Goal: Task Accomplishment & Management: Use online tool/utility

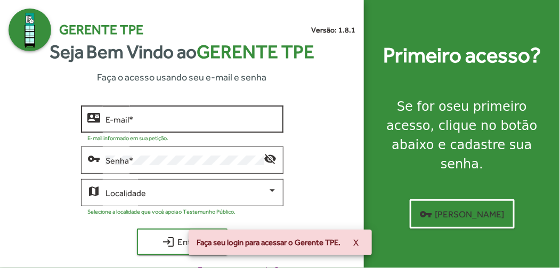
click at [160, 114] on div "E-mail *" at bounding box center [192, 117] width 172 height 29
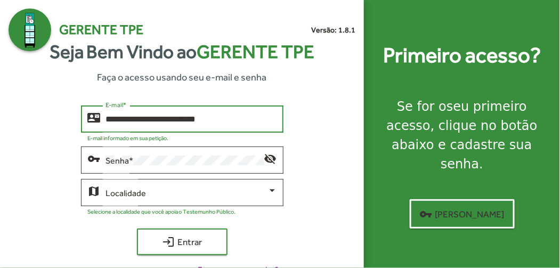
type input "**********"
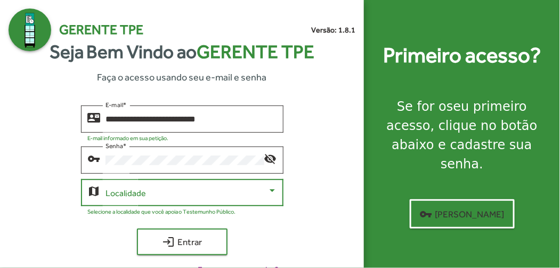
click at [269, 186] on div at bounding box center [273, 191] width 10 height 10
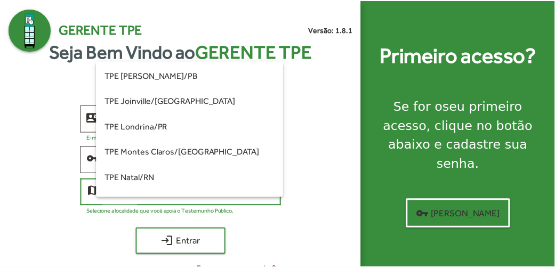
scroll to position [152, 0]
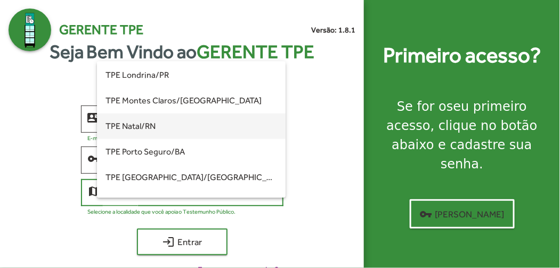
click at [183, 122] on span "TPE Natal/RN" at bounding box center [192, 127] width 172 height 26
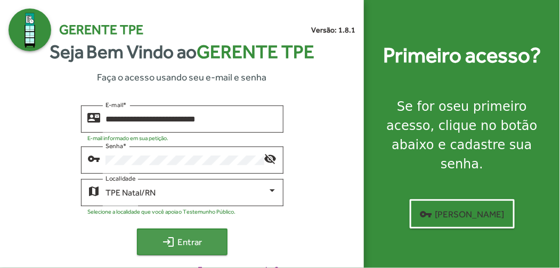
click at [190, 238] on span "login Entrar" at bounding box center [182, 241] width 71 height 19
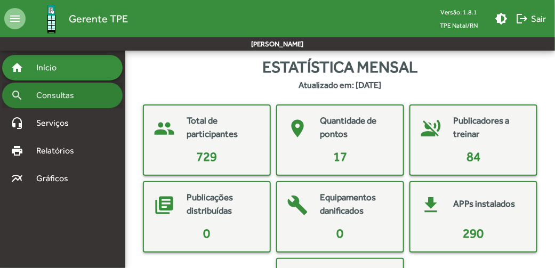
click at [60, 90] on span "Consultas" at bounding box center [59, 95] width 58 height 13
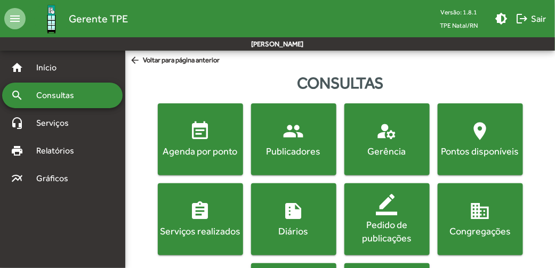
click at [215, 136] on span "event_note Agenda por ponto" at bounding box center [200, 138] width 81 height 37
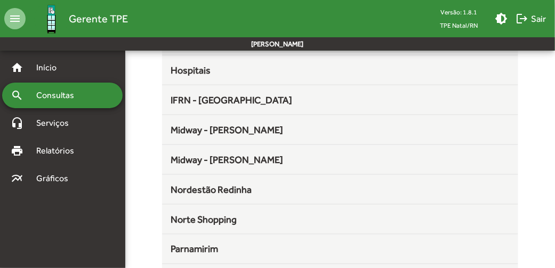
scroll to position [286, 0]
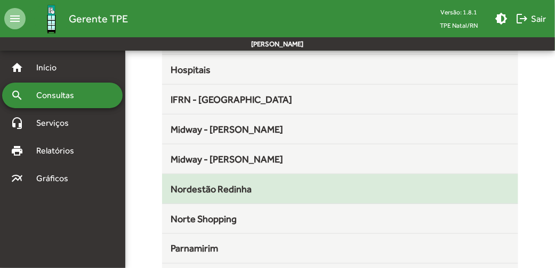
click at [248, 183] on span "Nordestão Redinha" at bounding box center [211, 188] width 81 height 11
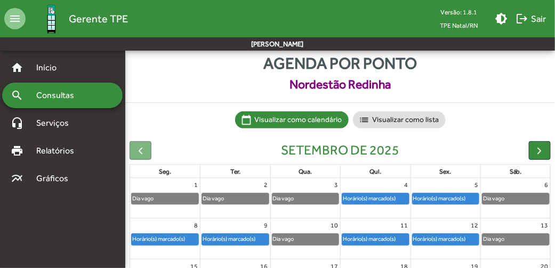
scroll to position [35, 0]
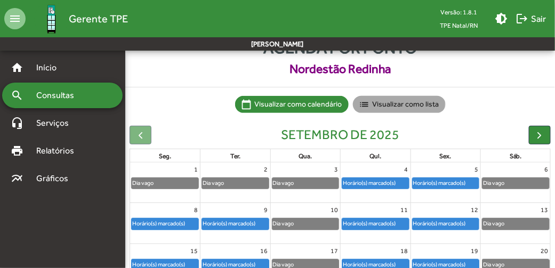
click at [395, 101] on mat-chip "list Visualizar como lista" at bounding box center [399, 104] width 93 height 17
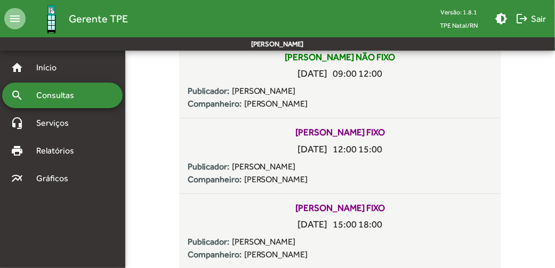
scroll to position [2086, 0]
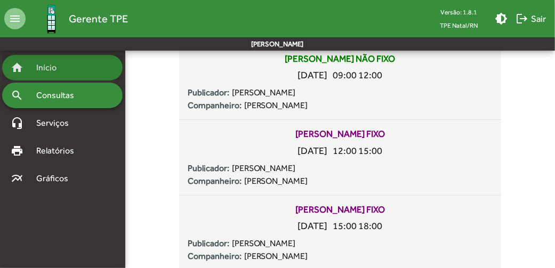
click at [58, 71] on span "Início" at bounding box center [51, 67] width 42 height 13
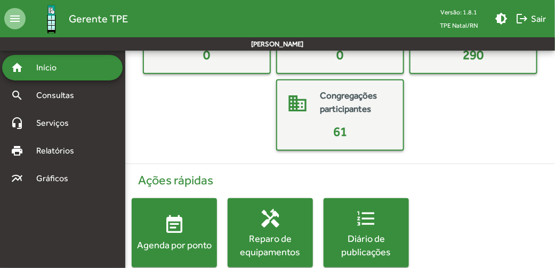
scroll to position [197, 0]
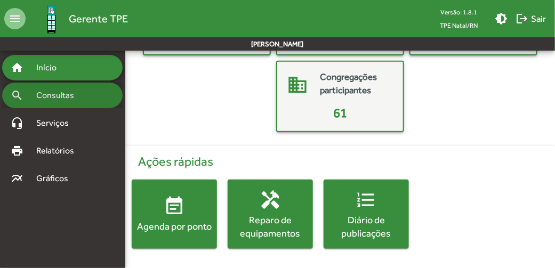
click at [90, 101] on div "search Consultas" at bounding box center [62, 96] width 120 height 26
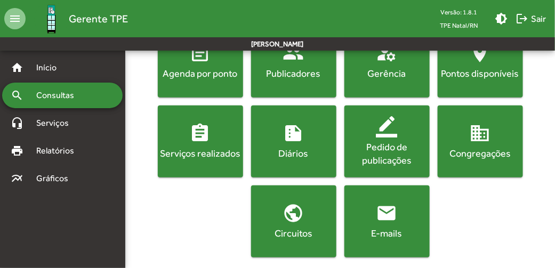
scroll to position [80, 0]
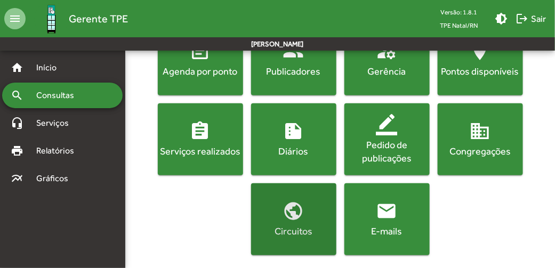
click at [289, 218] on mat-icon "public" at bounding box center [293, 210] width 21 height 21
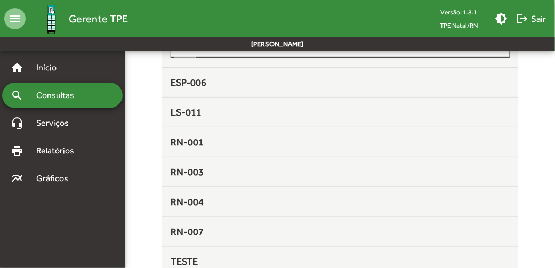
scroll to position [67, 0]
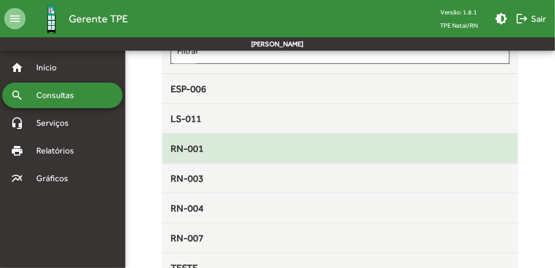
click at [238, 146] on div "RN-001" at bounding box center [340, 148] width 339 height 14
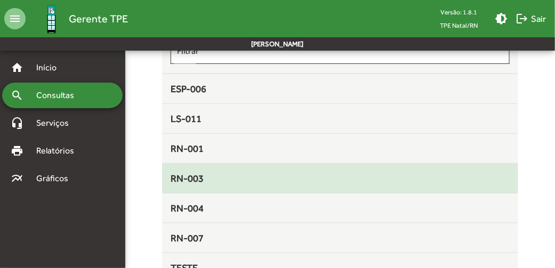
click at [237, 174] on div "RN-003" at bounding box center [340, 178] width 339 height 14
click at [190, 174] on span "RN-003" at bounding box center [187, 178] width 33 height 11
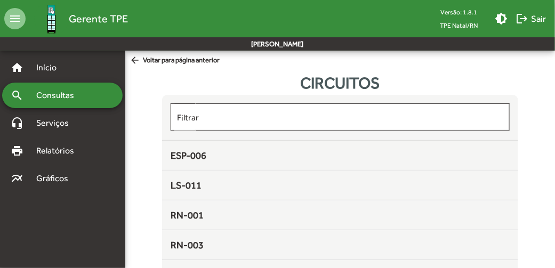
click at [135, 60] on mat-icon "arrow_back" at bounding box center [136, 61] width 13 height 12
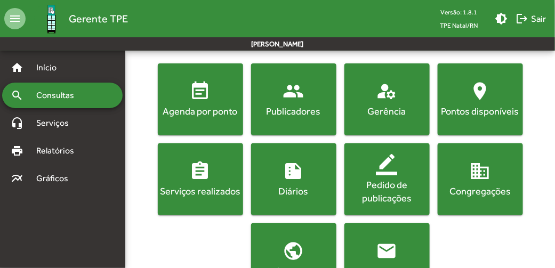
scroll to position [80, 0]
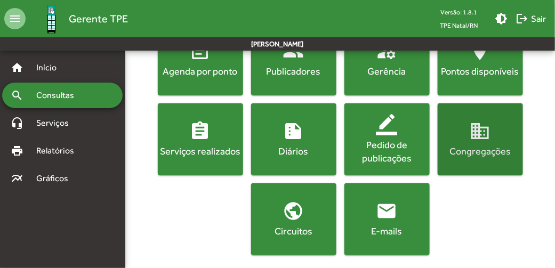
click at [486, 152] on div "Congregações" at bounding box center [480, 150] width 81 height 13
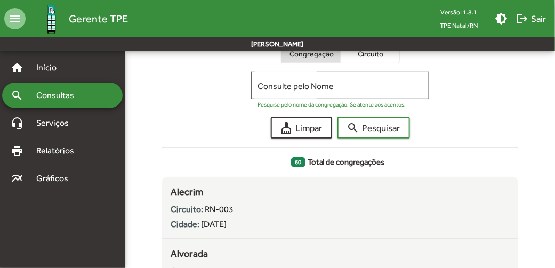
scroll to position [96, 0]
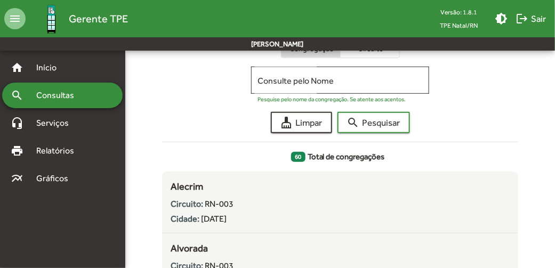
click at [486, 152] on div "60 Total de congregações" at bounding box center [340, 157] width 348 height 12
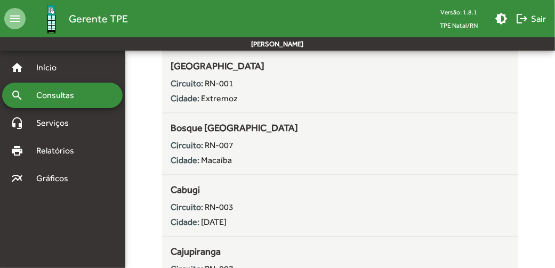
scroll to position [546, 0]
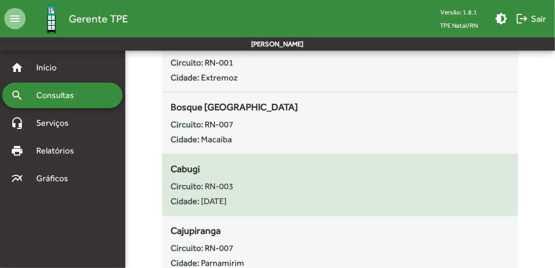
click at [328, 183] on div "Circuito: RN-003" at bounding box center [340, 186] width 339 height 13
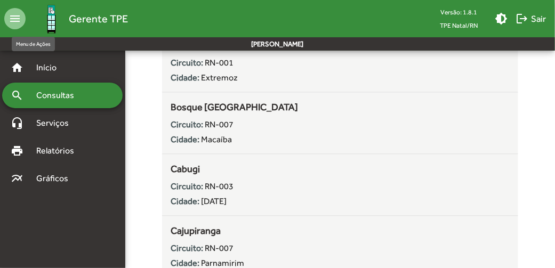
click at [17, 18] on mat-icon "menu" at bounding box center [14, 18] width 21 height 21
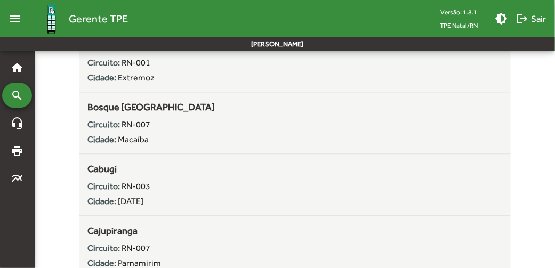
click at [17, 18] on mat-icon "menu" at bounding box center [14, 18] width 21 height 21
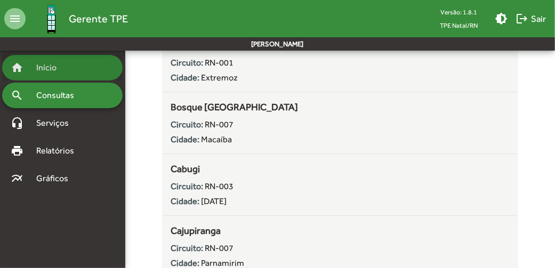
click at [44, 69] on span "Início" at bounding box center [51, 67] width 42 height 13
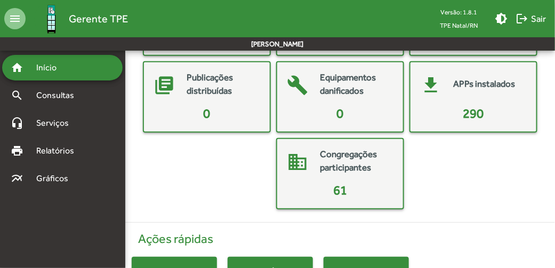
scroll to position [115, 0]
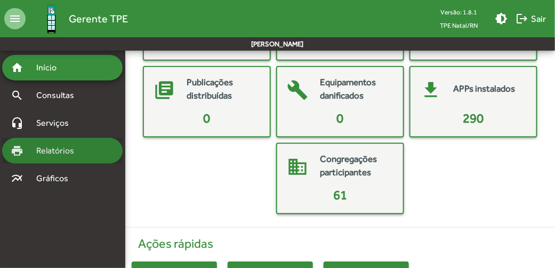
click at [67, 147] on span "Relatórios" at bounding box center [59, 150] width 58 height 13
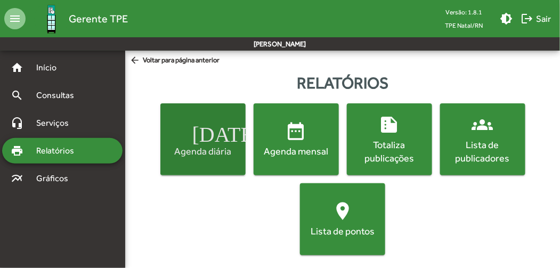
click at [214, 126] on span "[DATE] Agenda diária" at bounding box center [203, 138] width 81 height 37
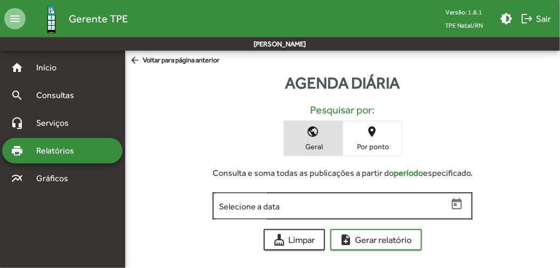
click at [348, 204] on input "Selecione a data" at bounding box center [333, 206] width 229 height 10
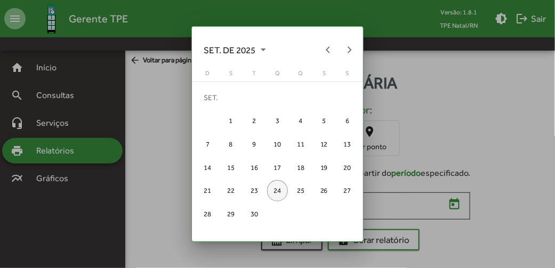
click at [282, 189] on div "24" at bounding box center [277, 190] width 21 height 21
type input "**********"
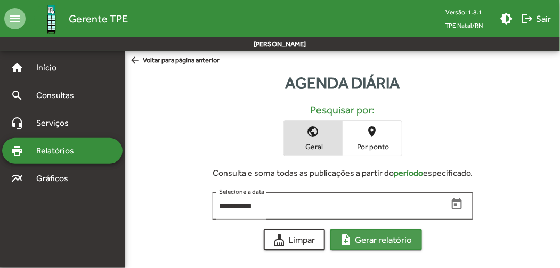
click at [408, 238] on span "note_add Gerar relatório" at bounding box center [376, 239] width 72 height 19
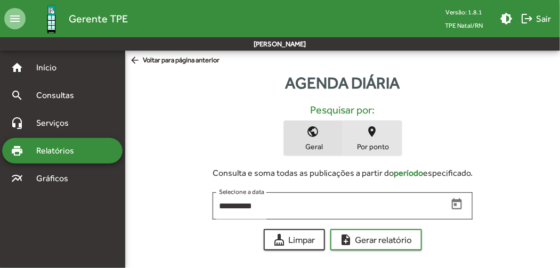
click at [388, 142] on span "Por ponto" at bounding box center [372, 147] width 53 height 10
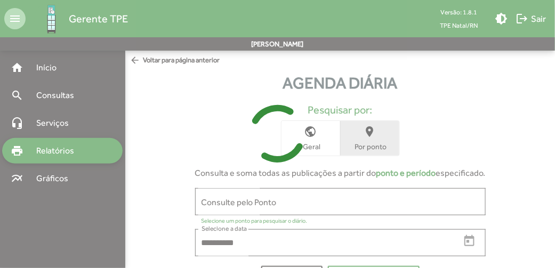
scroll to position [31, 0]
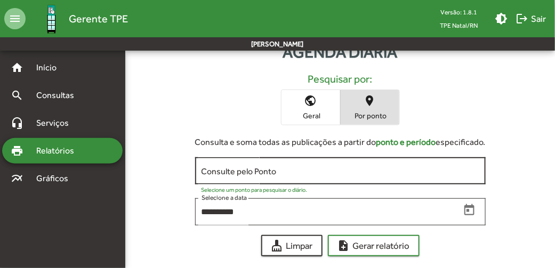
click at [387, 164] on div "Consulte pelo Ponto" at bounding box center [340, 169] width 278 height 29
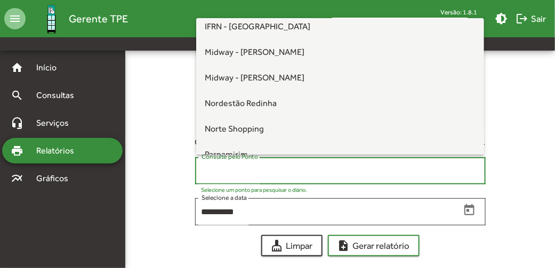
scroll to position [158, 0]
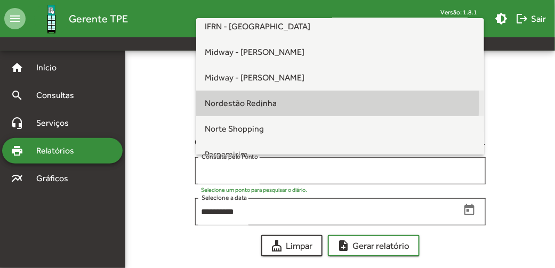
click at [275, 101] on span "Nordestão Redinha" at bounding box center [241, 103] width 72 height 10
type input "**********"
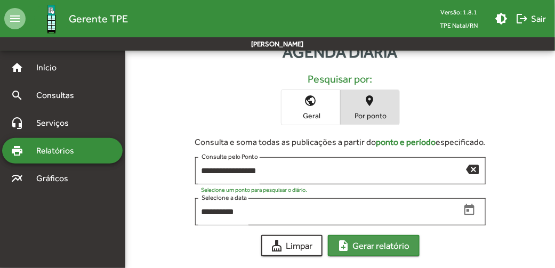
click at [393, 246] on span "note_add Gerar relatório" at bounding box center [373, 245] width 72 height 19
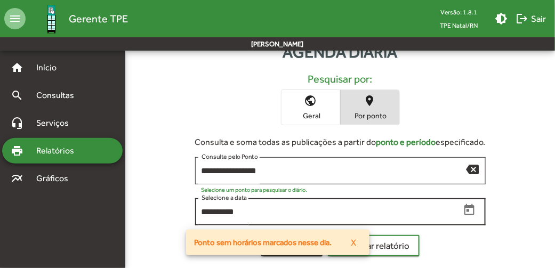
click at [365, 214] on input "**********" at bounding box center [330, 212] width 259 height 10
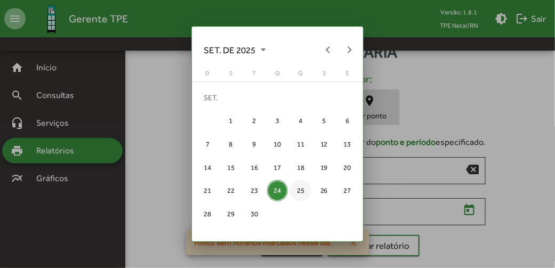
click at [297, 186] on div "25" at bounding box center [300, 190] width 21 height 21
type input "**********"
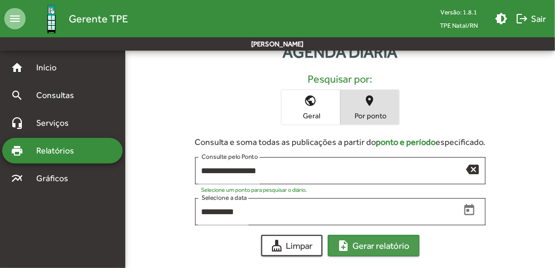
click at [369, 243] on span "note_add Gerar relatório" at bounding box center [373, 245] width 72 height 19
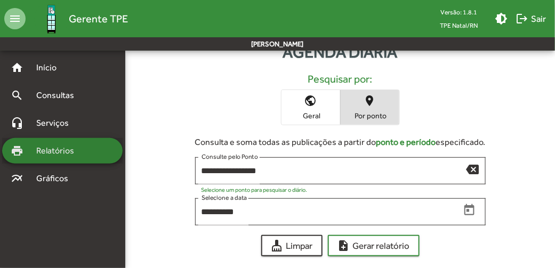
click at [67, 156] on span "Relatórios" at bounding box center [59, 150] width 58 height 13
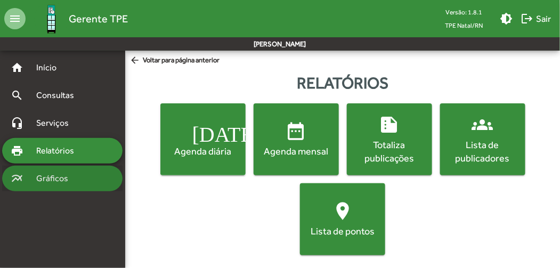
click at [82, 181] on div "multiline_chart Gráficos" at bounding box center [62, 179] width 120 height 26
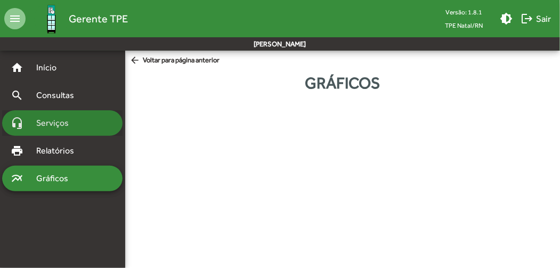
click at [76, 121] on span "Serviços" at bounding box center [56, 123] width 53 height 13
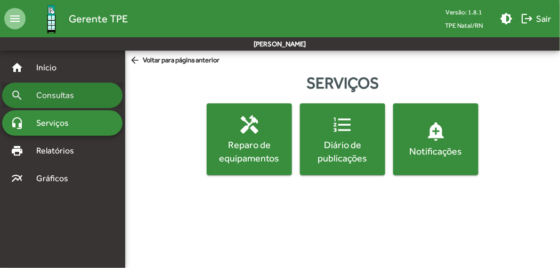
click at [59, 100] on span "Consultas" at bounding box center [59, 95] width 58 height 13
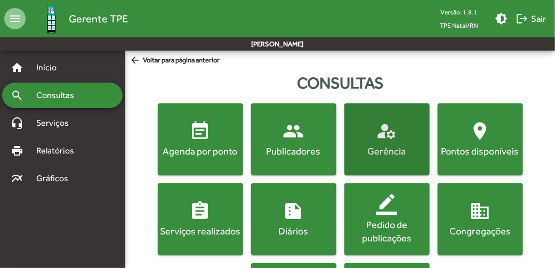
click at [392, 146] on div "Gerência" at bounding box center [386, 150] width 81 height 13
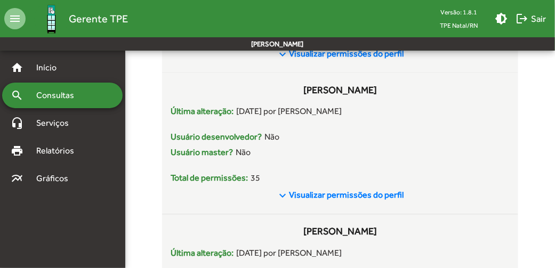
scroll to position [391, 0]
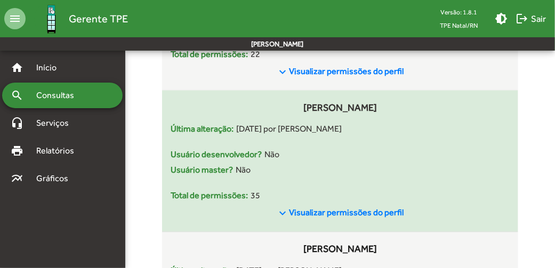
click at [373, 209] on span "Visualizar permissões do perfil" at bounding box center [346, 213] width 115 height 10
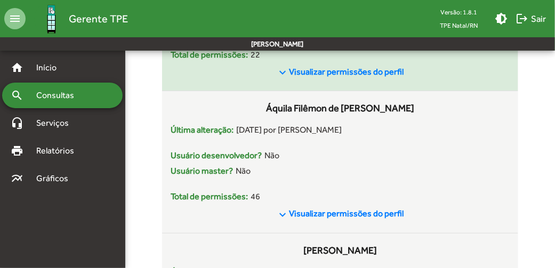
scroll to position [900, 0]
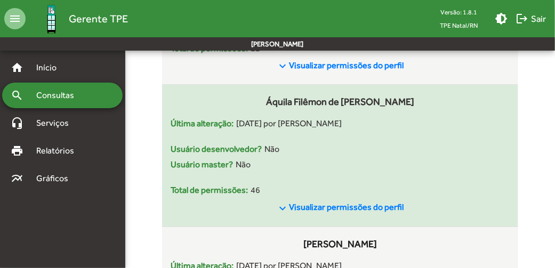
click at [368, 209] on span "Visualizar permissões do perfil" at bounding box center [346, 207] width 115 height 10
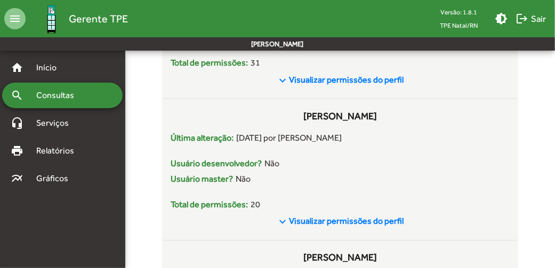
scroll to position [1334, 0]
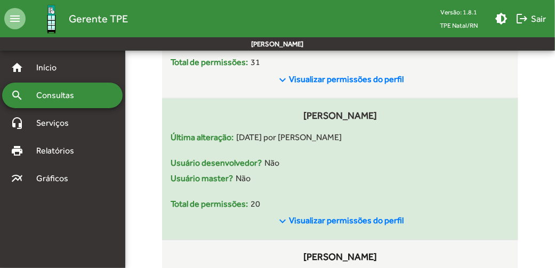
click at [359, 215] on span "keyboard_arrow_down Visualizar permissões do perfil" at bounding box center [340, 221] width 127 height 13
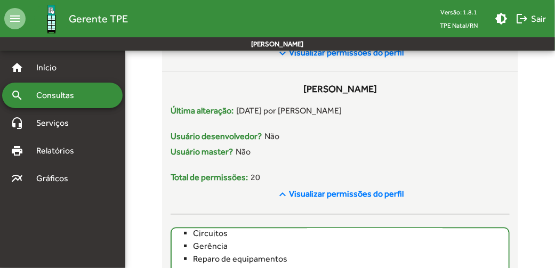
scroll to position [1361, 0]
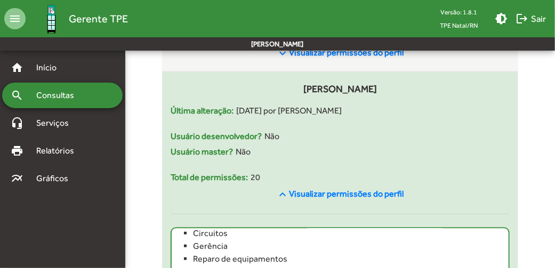
click at [396, 199] on span "Visualizar permissões do perfil" at bounding box center [346, 194] width 115 height 10
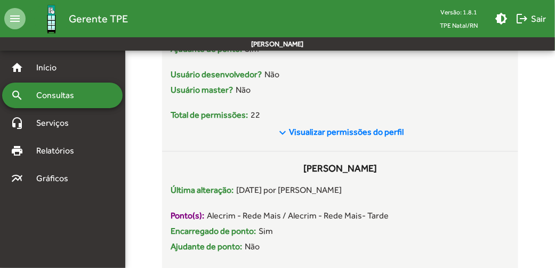
scroll to position [2464, 0]
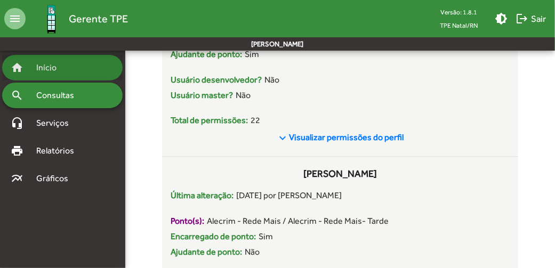
click at [47, 74] on span "Início" at bounding box center [51, 67] width 42 height 13
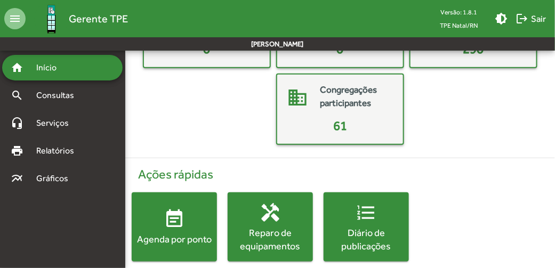
scroll to position [197, 0]
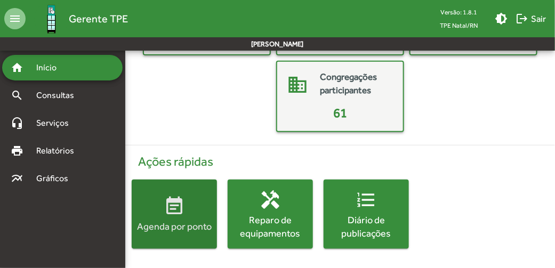
click at [187, 206] on span "event_note Agenda por ponto" at bounding box center [174, 214] width 85 height 37
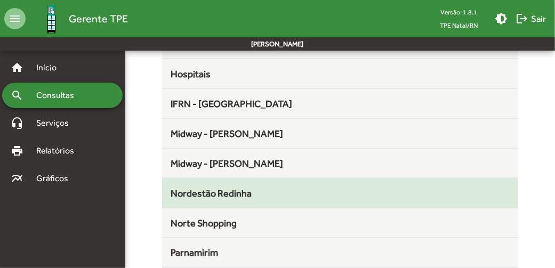
scroll to position [284, 0]
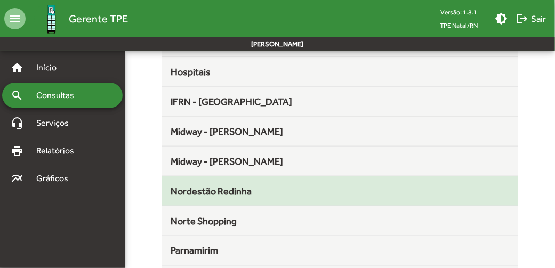
click at [301, 200] on mat-list-item "Nordestão Redinha" at bounding box center [340, 191] width 356 height 30
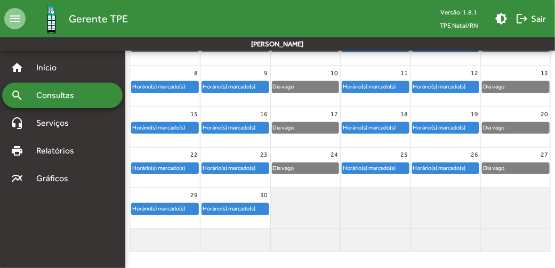
scroll to position [160, 0]
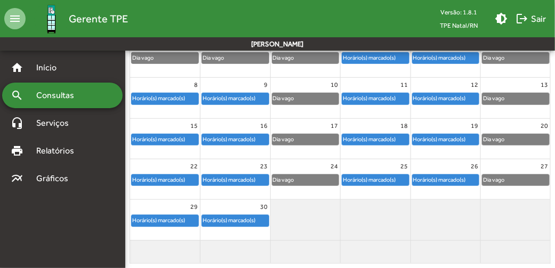
click at [172, 216] on div "Horário(s) marcado(s)" at bounding box center [159, 220] width 54 height 10
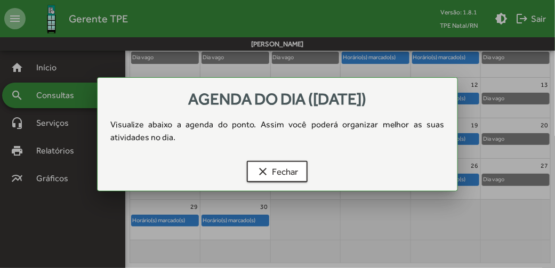
scroll to position [0, 0]
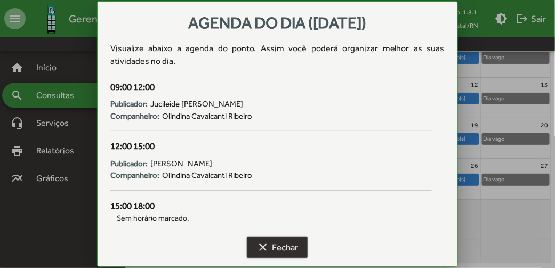
click at [283, 238] on span "clear Fechar" at bounding box center [277, 247] width 42 height 19
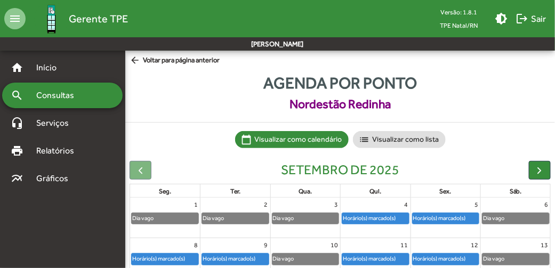
click at [135, 59] on mat-icon "arrow_back" at bounding box center [136, 61] width 13 height 12
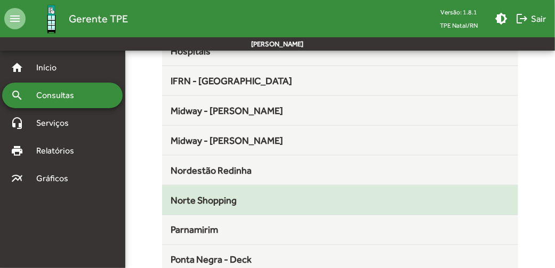
scroll to position [304, 0]
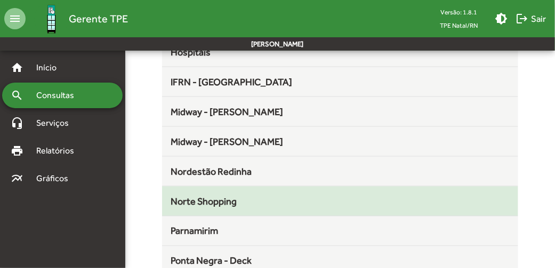
click at [252, 207] on mat-list-item "Norte Shopping" at bounding box center [340, 202] width 356 height 30
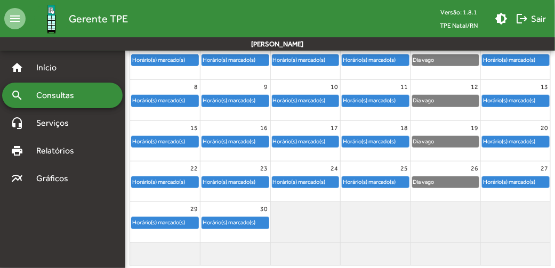
scroll to position [162, 0]
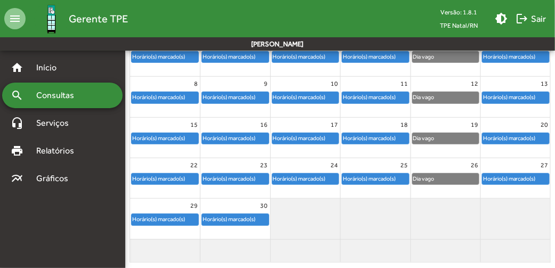
click at [447, 180] on div "Dia vago" at bounding box center [446, 179] width 67 height 11
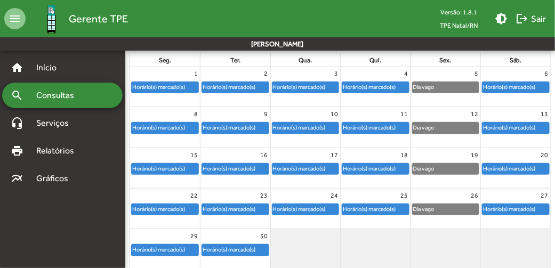
scroll to position [135, 0]
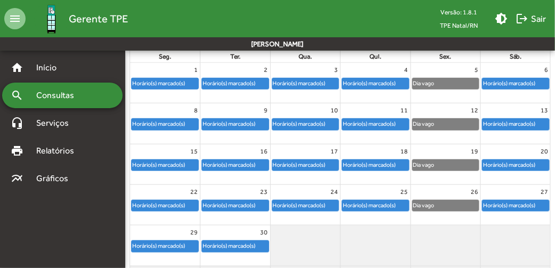
click at [369, 203] on div "Horário(s) marcado(s)" at bounding box center [369, 205] width 54 height 10
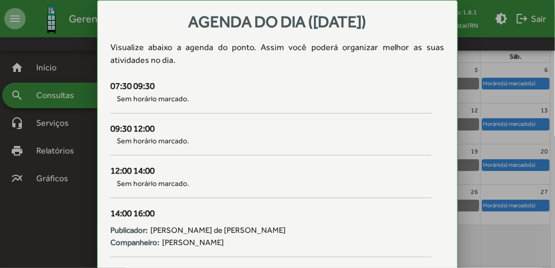
click at [493, 238] on div at bounding box center [277, 134] width 555 height 268
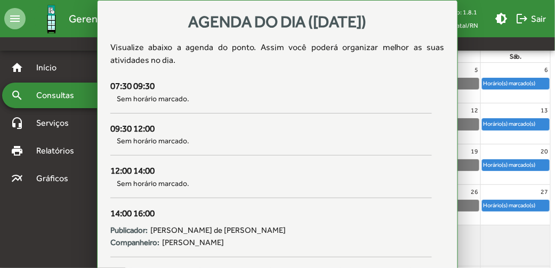
scroll to position [135, 0]
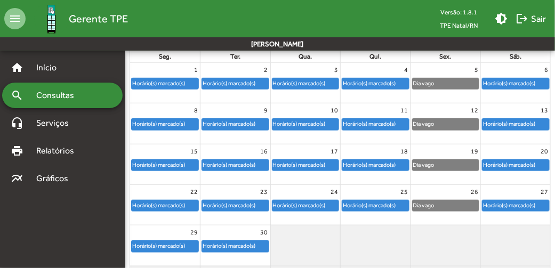
click at [505, 207] on div "Horário(s) marcado(s)" at bounding box center [509, 205] width 54 height 10
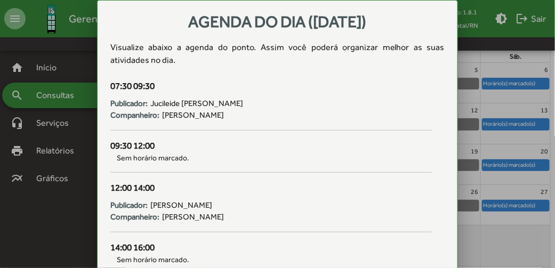
scroll to position [0, 0]
click at [532, 238] on div at bounding box center [277, 134] width 555 height 268
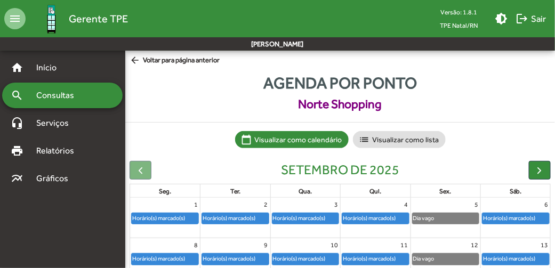
scroll to position [135, 0]
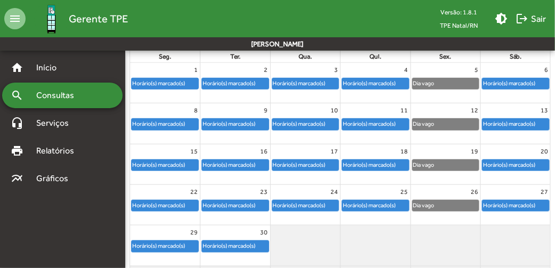
click at [304, 206] on div "Horário(s) marcado(s)" at bounding box center [299, 205] width 54 height 10
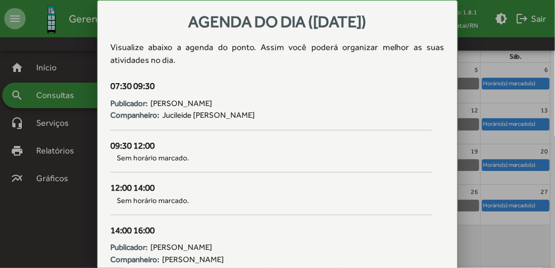
click at [488, 247] on div at bounding box center [277, 134] width 555 height 268
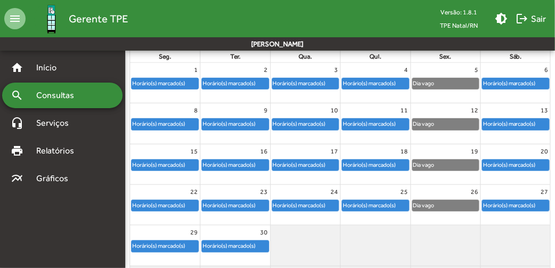
click at [245, 245] on div "Horário(s) marcado(s)" at bounding box center [229, 246] width 54 height 10
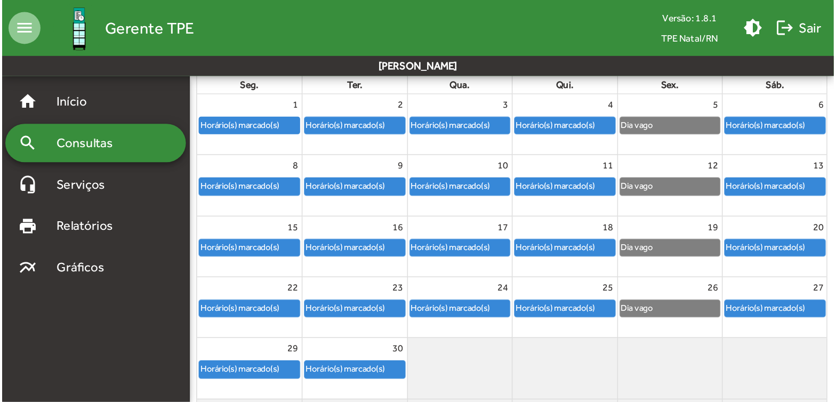
scroll to position [0, 0]
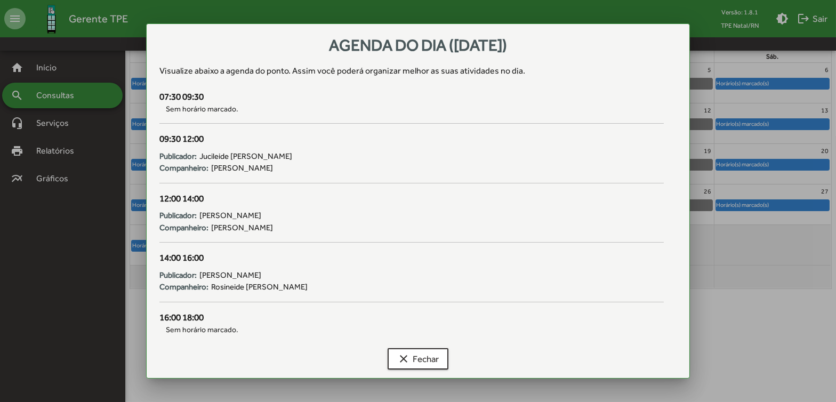
click at [560, 268] on div at bounding box center [418, 201] width 836 height 402
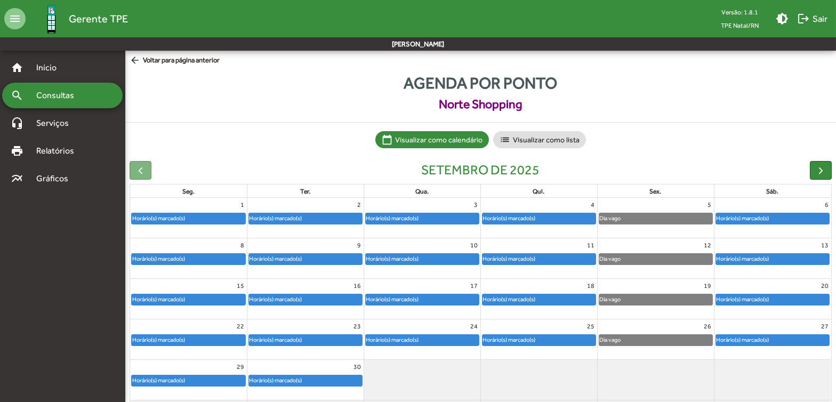
scroll to position [38, 0]
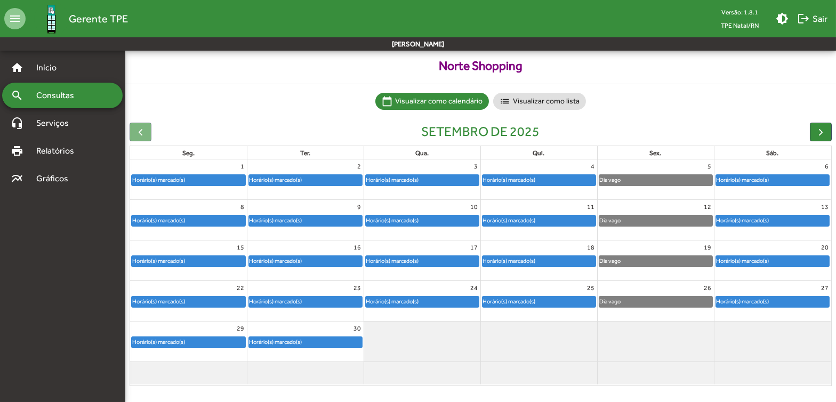
click at [560, 268] on div "Horário(s) marcado(s)" at bounding box center [743, 301] width 54 height 10
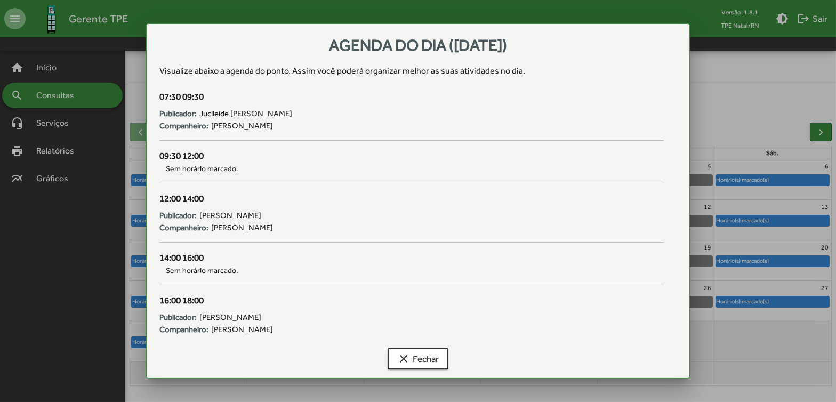
click at [560, 268] on div at bounding box center [418, 201] width 836 height 402
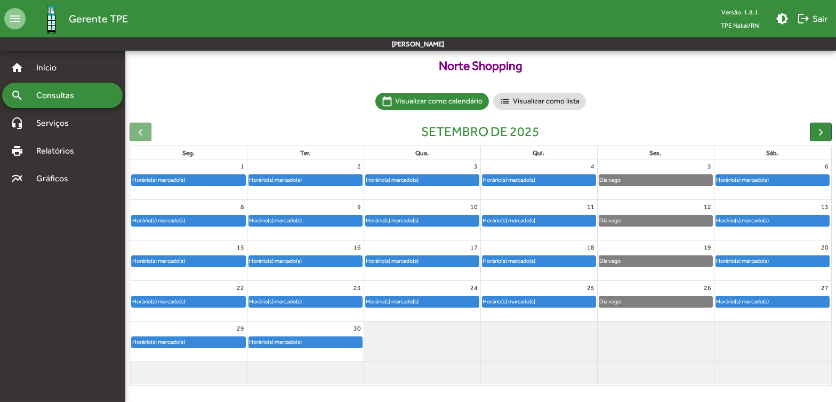
click at [309, 268] on div "Horário(s) marcado(s)" at bounding box center [305, 342] width 113 height 11
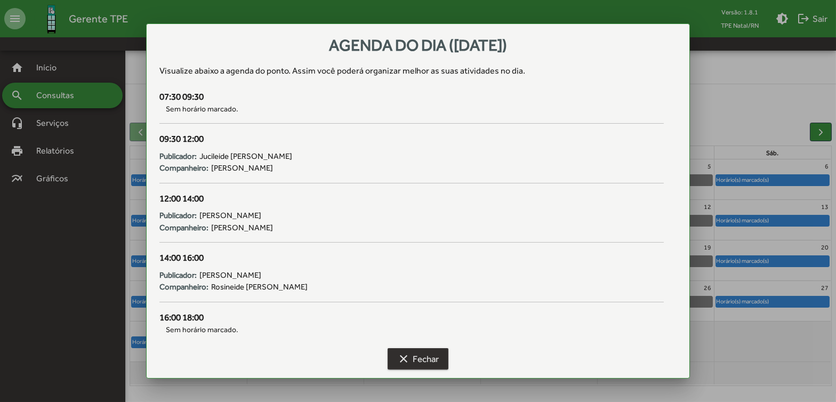
click at [419, 268] on span "clear Fechar" at bounding box center [418, 358] width 42 height 19
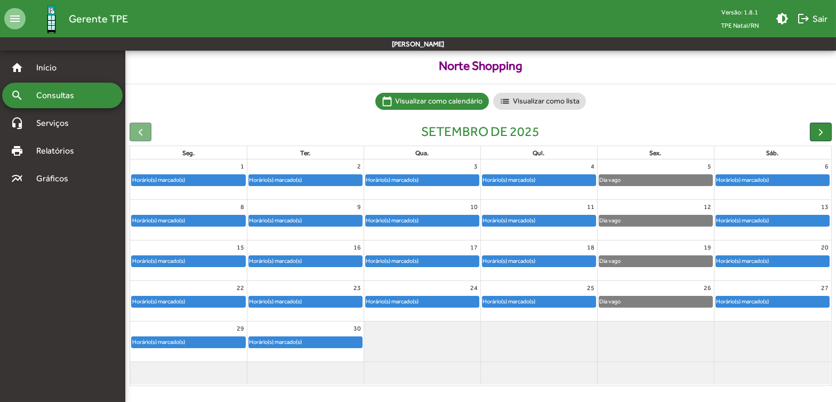
click at [191, 268] on div "Horário(s) marcado(s)" at bounding box center [189, 342] width 114 height 11
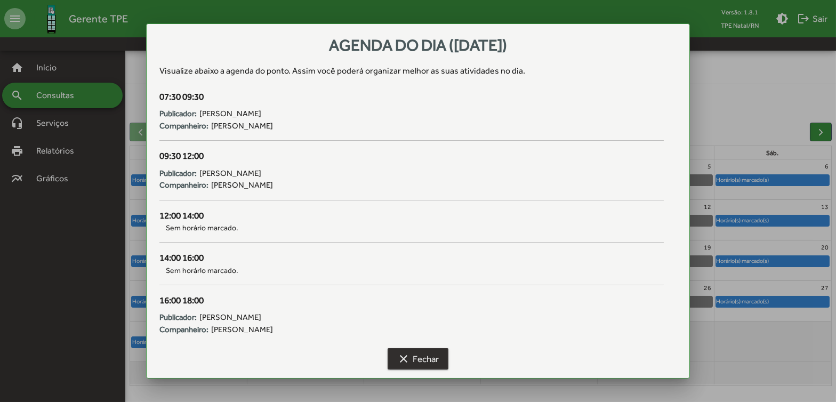
click at [401, 268] on mat-icon "clear" at bounding box center [403, 358] width 13 height 13
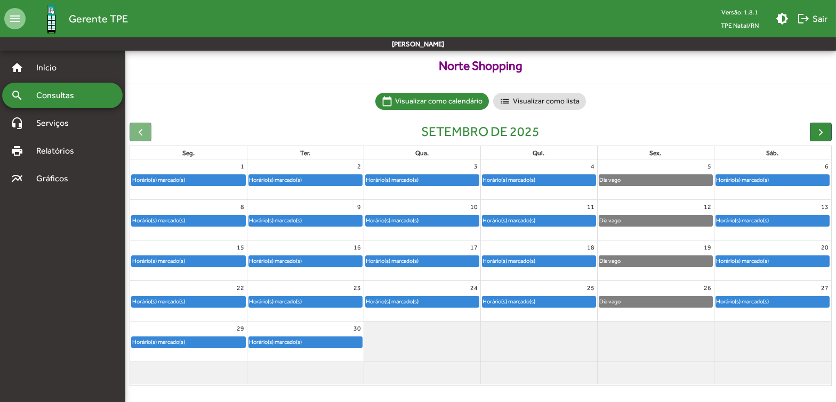
click at [305, 268] on div "Horário(s) marcado(s)" at bounding box center [305, 342] width 113 height 11
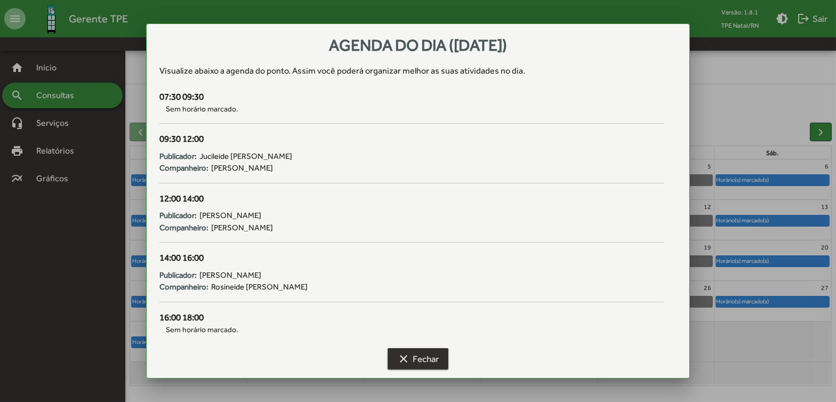
click at [422, 268] on span "clear Fechar" at bounding box center [418, 358] width 42 height 19
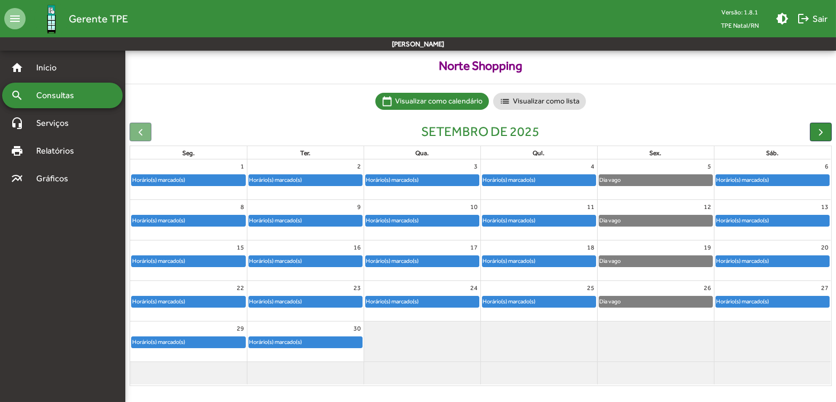
click at [560, 268] on div "Dia vago" at bounding box center [655, 301] width 113 height 11
click at [560, 127] on span "button" at bounding box center [820, 131] width 11 height 11
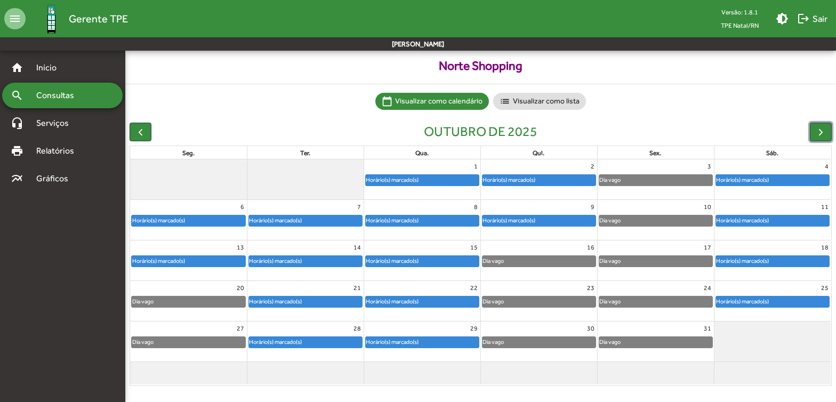
click at [560, 175] on div "Dia vago" at bounding box center [655, 180] width 113 height 11
click at [560, 15] on mat-icon "brightness_medium" at bounding box center [782, 18] width 13 height 13
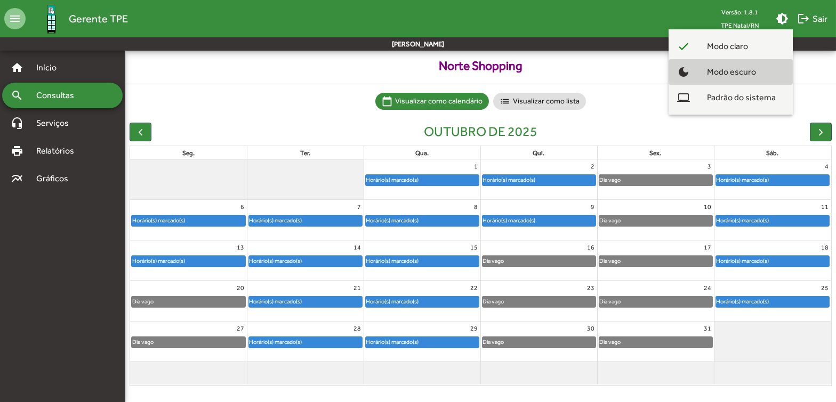
click at [560, 67] on span "Modo escuro" at bounding box center [731, 72] width 66 height 26
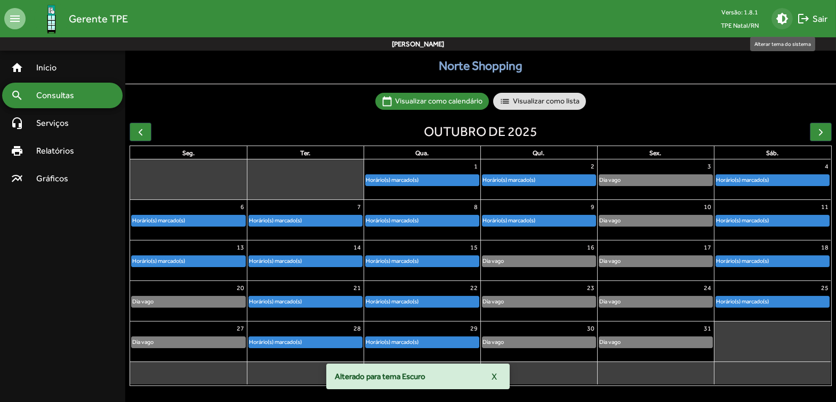
click at [560, 17] on mat-icon "brightness_medium" at bounding box center [782, 18] width 13 height 13
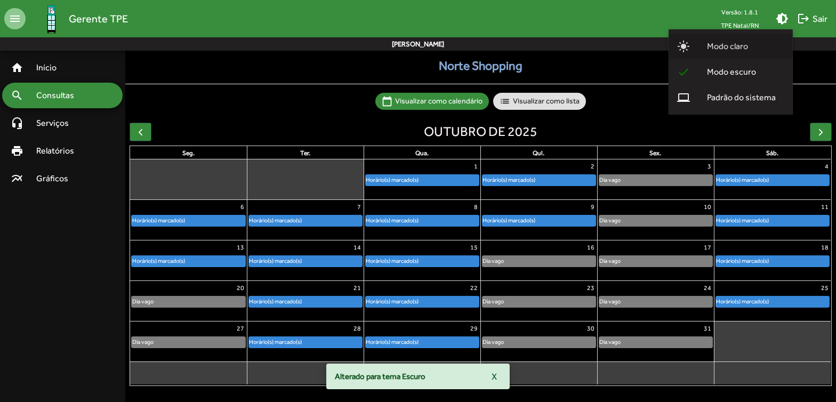
click at [560, 41] on span "Modo claro" at bounding box center [727, 47] width 58 height 26
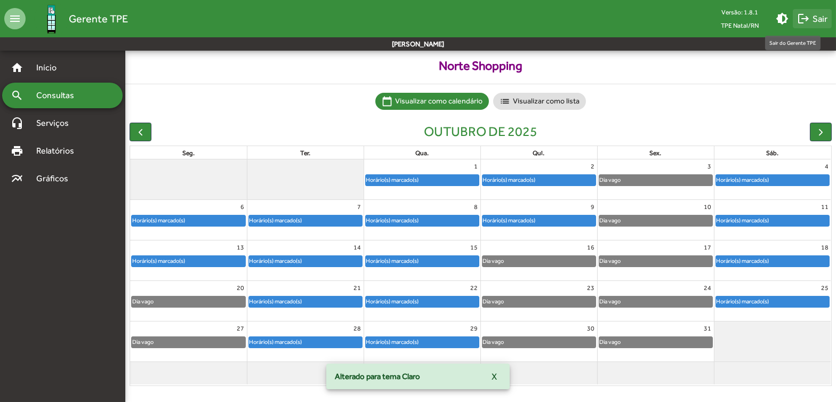
click at [560, 18] on span "logout Sair" at bounding box center [812, 18] width 30 height 19
